Goal: Task Accomplishment & Management: Use online tool/utility

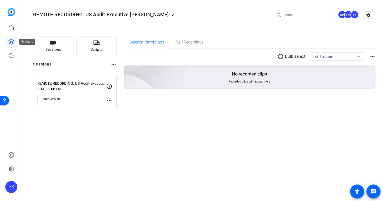
click at [12, 40] on icon at bounding box center [11, 41] width 5 height 5
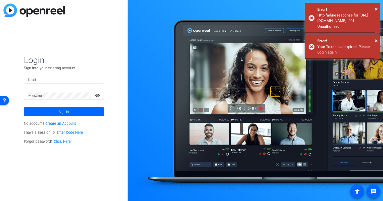
type input "[EMAIL_ADDRESS][DOMAIN_NAME]"
click at [51, 110] on span at bounding box center [64, 112] width 80 height 12
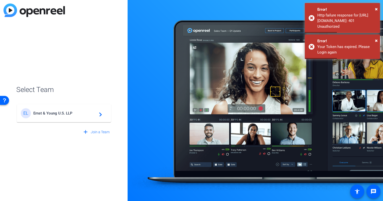
click at [54, 111] on span "Ernst & Young U.S. LLP" at bounding box center [64, 113] width 63 height 5
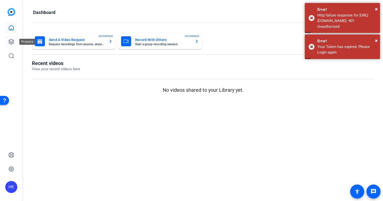
click at [12, 39] on icon at bounding box center [11, 42] width 6 height 6
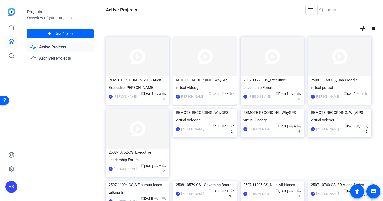
click at [214, 78] on div "REMOTE RECORDING: WhyGPS virtual videogr" at bounding box center [205, 84] width 58 height 15
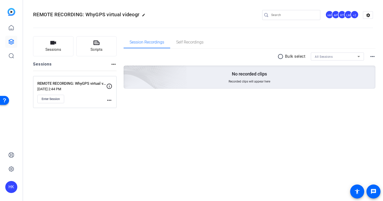
drag, startPoint x: 21, startPoint y: 3, endPoint x: 106, endPoint y: 7, distance: 85.2
click at [106, 7] on div "REMOTE RECORDING: WhyGPS virtual videogr edit HK AP RT LM +2 settings" at bounding box center [203, 15] width 340 height 38
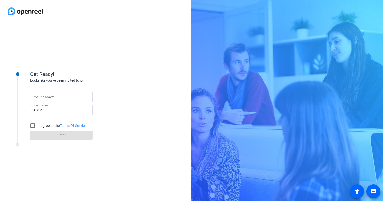
click at [57, 94] on input "Your name" at bounding box center [61, 97] width 55 height 6
type input "[PERSON_NAME]"
click at [35, 125] on input "I agree to the Terms Of Service" at bounding box center [33, 126] width 10 height 10
checkbox input "true"
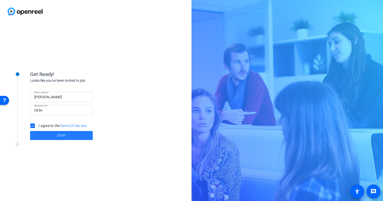
click at [50, 135] on span at bounding box center [61, 136] width 63 height 12
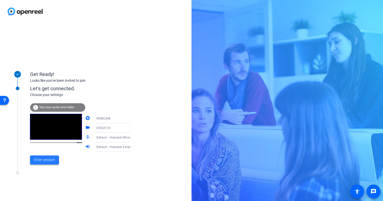
click at [44, 162] on span "Enter session" at bounding box center [44, 159] width 21 height 5
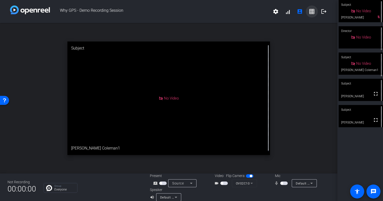
click at [308, 11] on mat-icon "grid_on" at bounding box center [311, 12] width 6 height 6
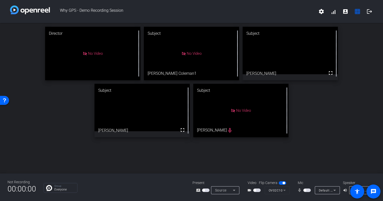
click at [14, 136] on div "Director No Video Subject No Video Jerilyn Coleman1 Subject fullscreen Andrew P…" at bounding box center [191, 82] width 383 height 118
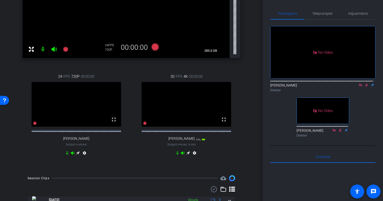
scroll to position [154, 0]
click at [186, 155] on icon at bounding box center [188, 153] width 4 height 4
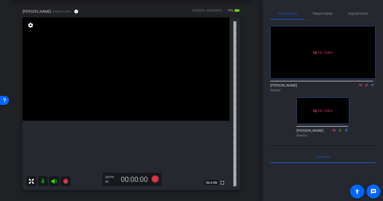
scroll to position [21, 0]
click at [246, 126] on div "[PERSON_NAME] iPhone 16 Pro info ROOM ID: 454408828 70% battery_std fullscreen …" at bounding box center [131, 149] width 237 height 297
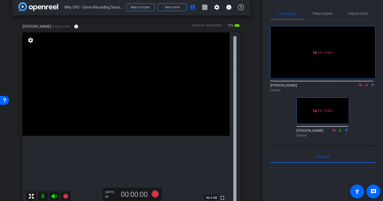
scroll to position [6, 0]
click at [365, 84] on icon at bounding box center [366, 85] width 3 height 3
click at [364, 83] on icon at bounding box center [366, 85] width 4 height 4
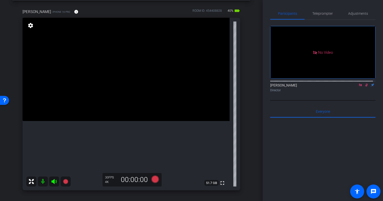
scroll to position [20, 0]
click at [364, 83] on icon at bounding box center [366, 85] width 4 height 4
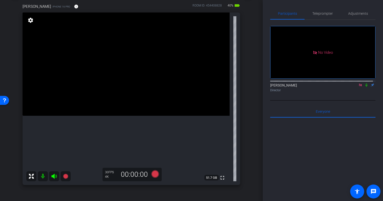
scroll to position [25, 0]
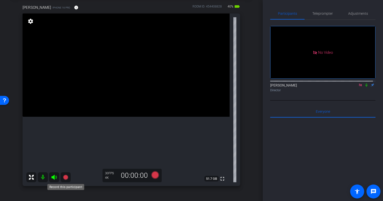
click at [65, 177] on icon at bounding box center [65, 177] width 5 height 5
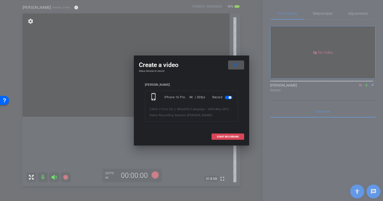
click at [220, 134] on span at bounding box center [228, 137] width 32 height 12
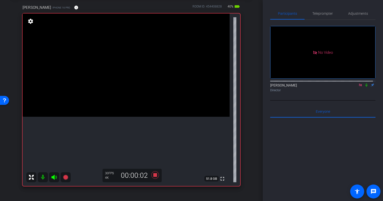
click at [364, 83] on icon at bounding box center [366, 85] width 4 height 4
click at [154, 173] on icon at bounding box center [155, 176] width 8 height 8
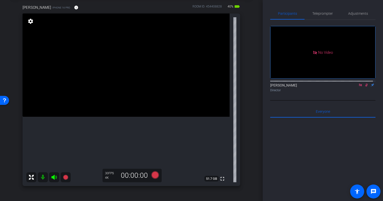
click at [364, 83] on icon at bounding box center [366, 85] width 4 height 4
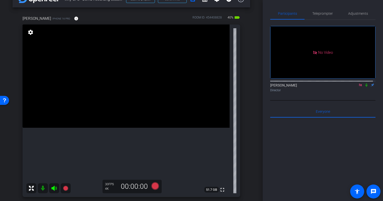
scroll to position [0, 0]
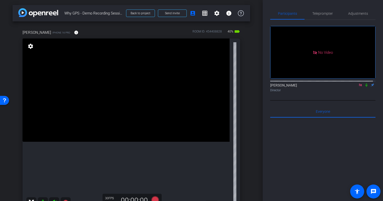
click at [364, 83] on icon at bounding box center [366, 85] width 4 height 4
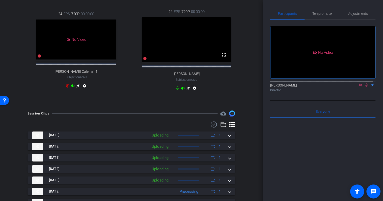
scroll to position [281, 0]
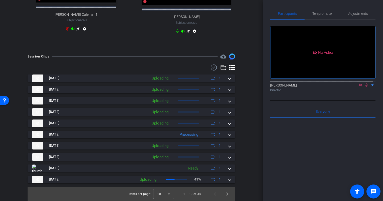
click at [365, 84] on icon at bounding box center [366, 85] width 3 height 3
click at [364, 83] on icon at bounding box center [366, 85] width 4 height 4
click at [223, 195] on span "Next page" at bounding box center [227, 194] width 12 height 12
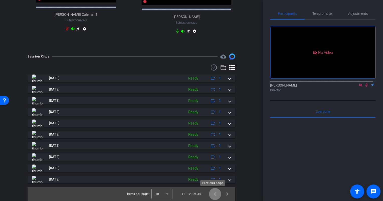
click at [214, 191] on span "Previous page" at bounding box center [215, 194] width 12 height 12
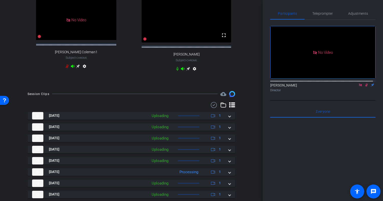
scroll to position [169, 0]
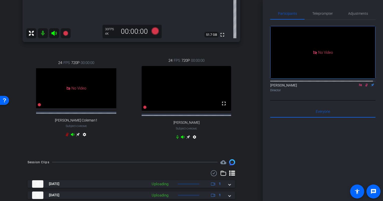
click at [252, 118] on div "arrow_back Why GPS - Demo Recording Session Back to project Send invite account…" at bounding box center [131, 100] width 262 height 201
click at [364, 83] on icon at bounding box center [366, 85] width 4 height 4
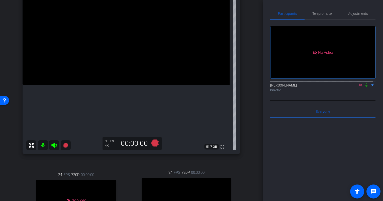
scroll to position [58, 0]
click at [43, 145] on mat-icon at bounding box center [43, 145] width 10 height 10
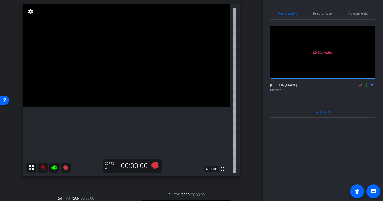
scroll to position [28, 0]
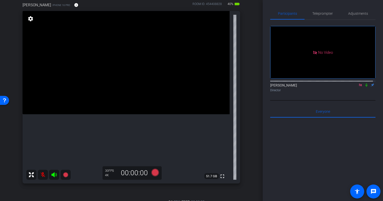
click at [43, 173] on mat-icon at bounding box center [43, 175] width 10 height 10
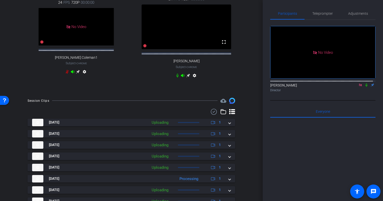
scroll to position [230, 0]
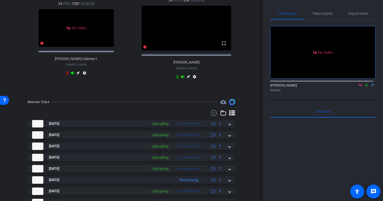
click at [364, 83] on icon at bounding box center [366, 85] width 4 height 4
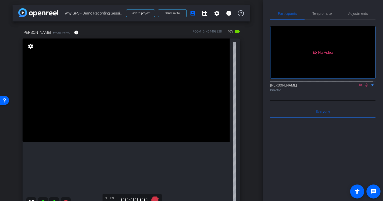
scroll to position [0, 0]
click at [364, 83] on icon at bounding box center [366, 85] width 4 height 4
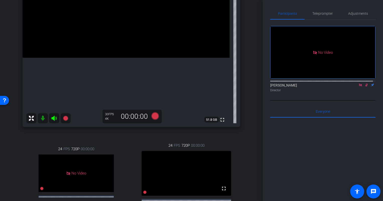
scroll to position [84, 0]
click at [250, 158] on div "arrow_back Why GPS - Demo Recording Session Back to project Send invite account…" at bounding box center [131, 100] width 262 height 201
click at [364, 83] on icon at bounding box center [366, 85] width 4 height 4
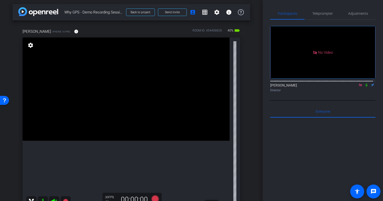
scroll to position [1, 0]
click at [364, 83] on icon at bounding box center [366, 85] width 4 height 4
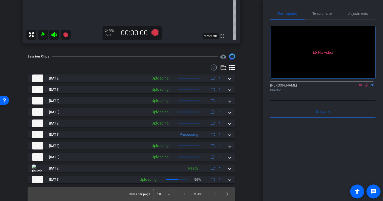
scroll to position [168, 0]
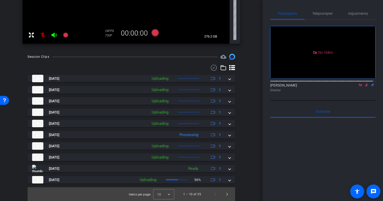
click at [239, 157] on div "Session Clips cloud_upload [DATE] Uploading 1 [DATE] Uploading 1 [DATE] Uploadi…" at bounding box center [131, 128] width 237 height 148
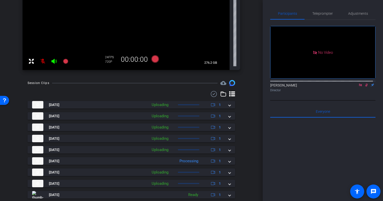
scroll to position [168, 0]
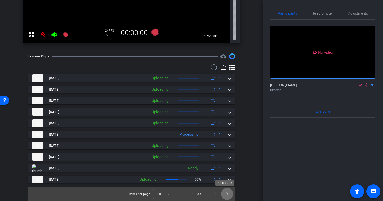
click at [224, 193] on span "Next page" at bounding box center [227, 194] width 12 height 12
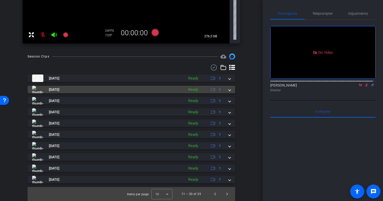
click at [228, 89] on span at bounding box center [229, 89] width 2 height 5
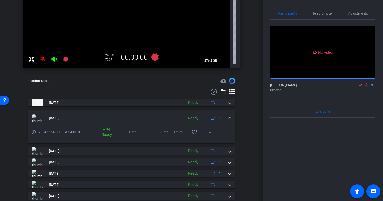
scroll to position [142, 0]
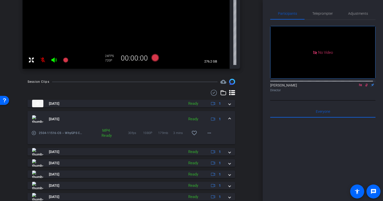
click at [228, 118] on span at bounding box center [229, 119] width 2 height 5
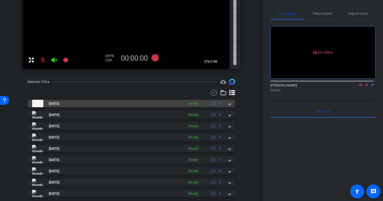
click at [228, 104] on span at bounding box center [229, 103] width 2 height 5
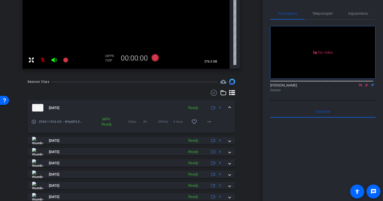
click at [228, 105] on span at bounding box center [229, 107] width 2 height 5
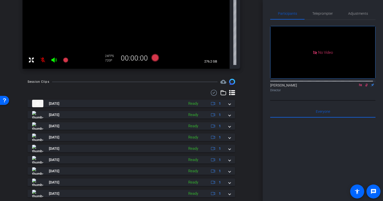
scroll to position [168, 0]
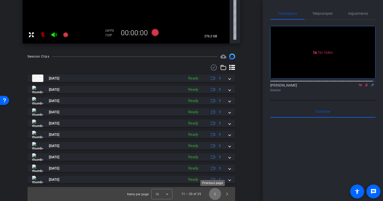
click at [212, 195] on span "Previous page" at bounding box center [215, 194] width 12 height 12
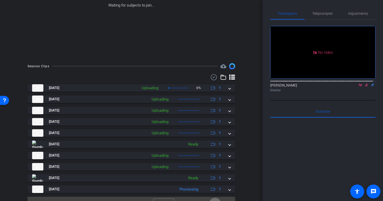
scroll to position [79, 0]
